Goal: Information Seeking & Learning: Learn about a topic

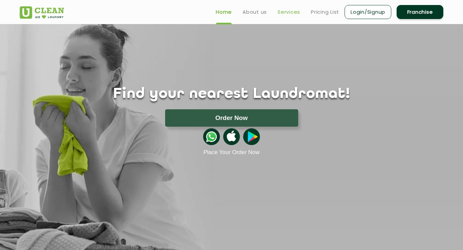
click at [294, 12] on link "Services" at bounding box center [289, 12] width 23 height 8
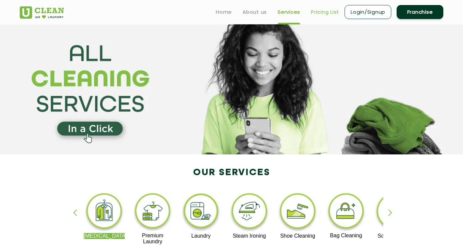
click at [332, 10] on link "Pricing List" at bounding box center [325, 12] width 28 height 8
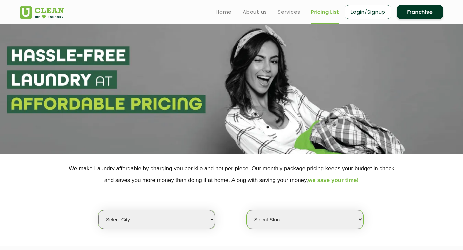
select select "0"
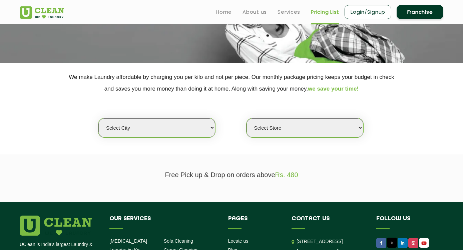
scroll to position [116, 0]
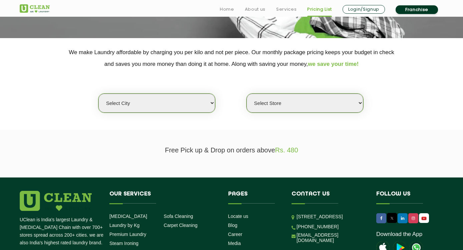
click at [318, 99] on select "Select Store" at bounding box center [305, 102] width 117 height 19
click at [198, 105] on select "Select city Aalo Agartala Agra Ahmedabad Akola Aligarh Alwar - UClean Select Am…" at bounding box center [156, 102] width 117 height 19
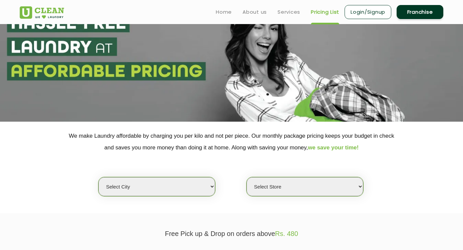
scroll to position [0, 0]
